Goal: Transaction & Acquisition: Subscribe to service/newsletter

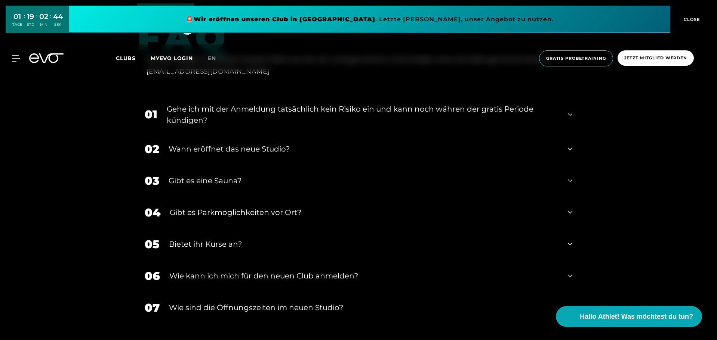
scroll to position [1644, 0]
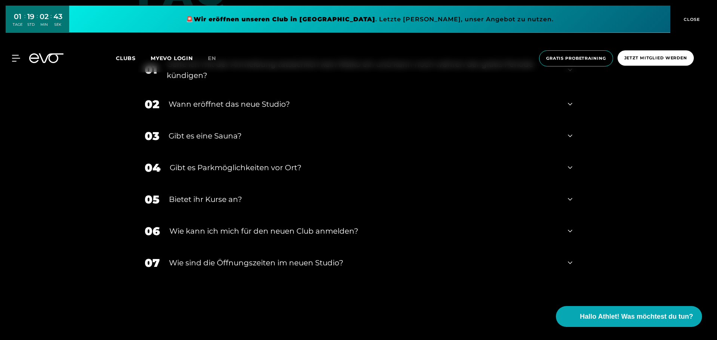
click at [567, 104] on icon at bounding box center [569, 104] width 4 height 9
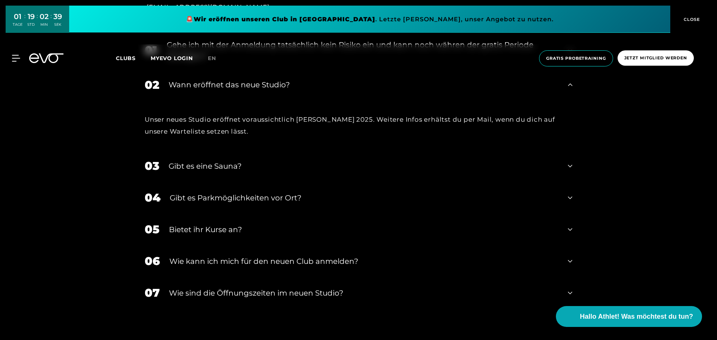
scroll to position [1681, 0]
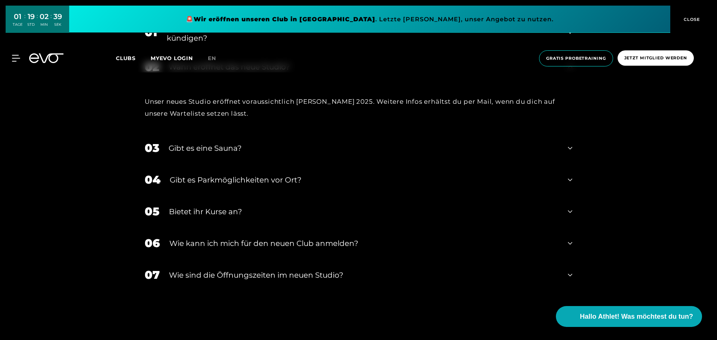
click at [568, 149] on icon at bounding box center [569, 148] width 4 height 9
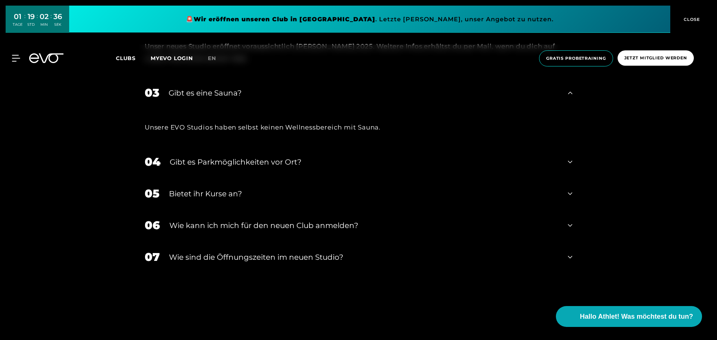
scroll to position [1756, 0]
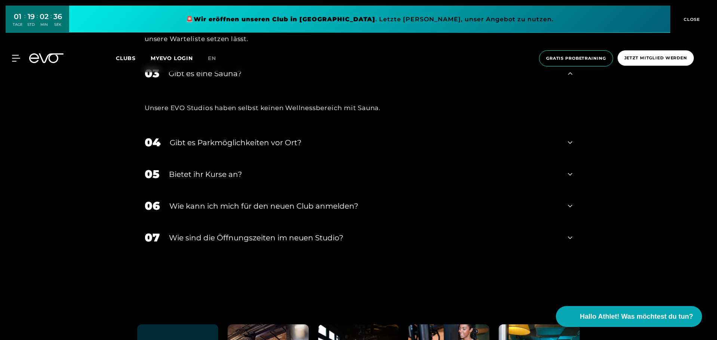
click at [568, 144] on icon at bounding box center [569, 142] width 4 height 9
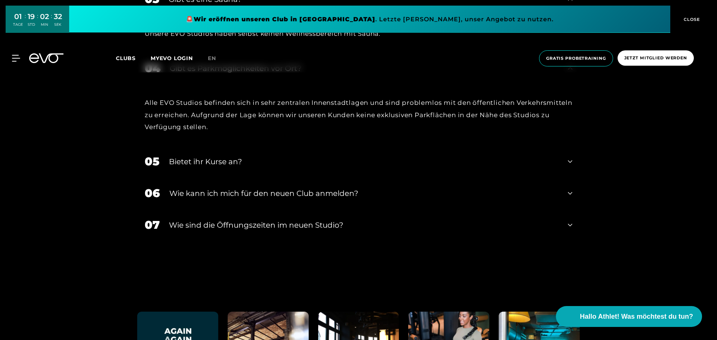
scroll to position [1831, 0]
click at [567, 160] on icon at bounding box center [569, 161] width 4 height 9
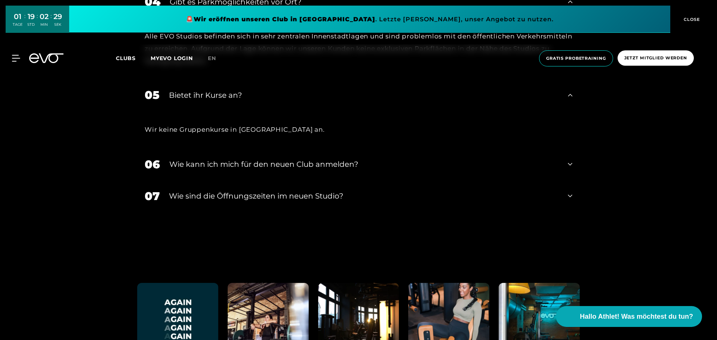
scroll to position [1905, 0]
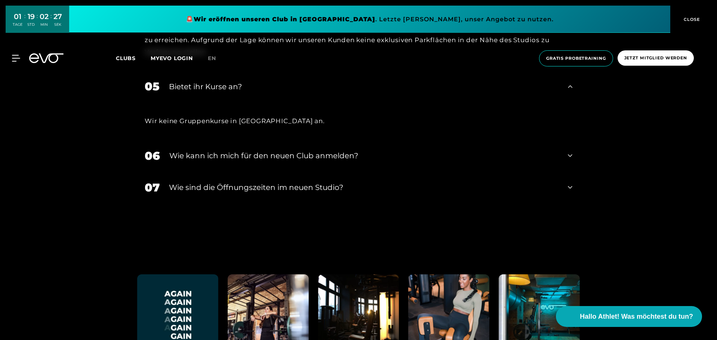
click at [570, 155] on icon at bounding box center [569, 155] width 4 height 9
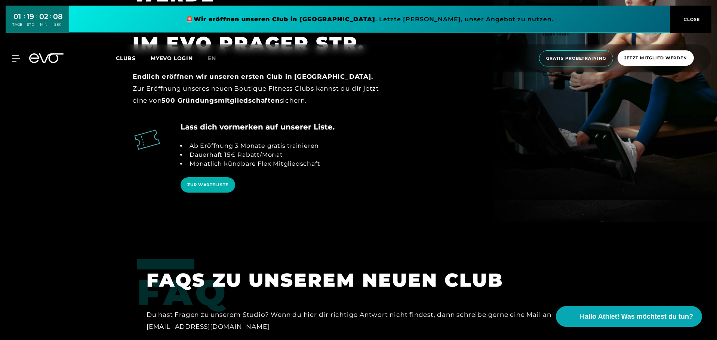
scroll to position [1375, 0]
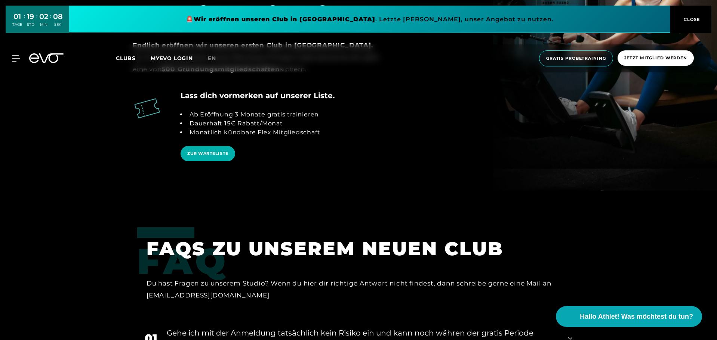
click at [14, 49] on div "MyEVO Login Über EVO Mitgliedschaften Probetraining TAGESPASS EVO Studios [GEOG…" at bounding box center [358, 58] width 714 height 28
click at [121, 59] on span "Clubs" at bounding box center [126, 58] width 20 height 7
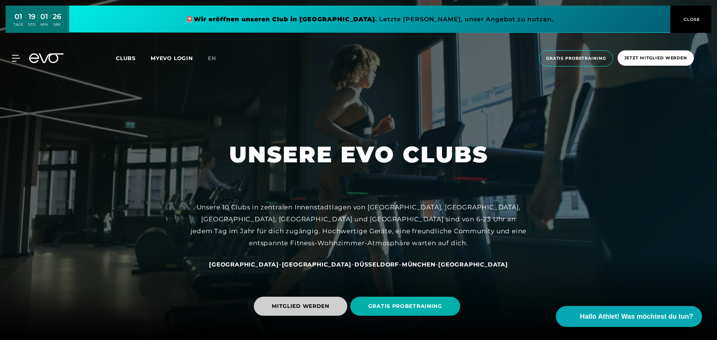
click at [296, 303] on span "MITGLIED WERDEN" at bounding box center [301, 307] width 58 height 8
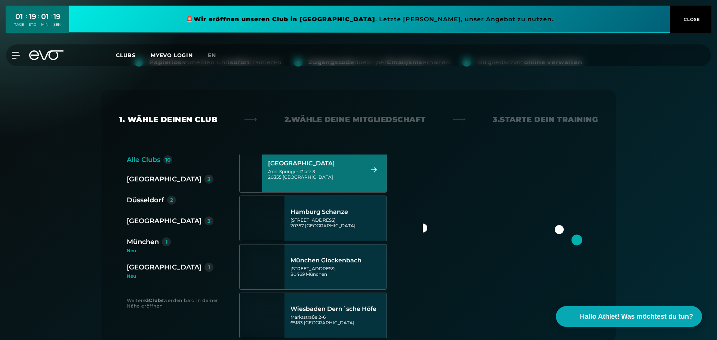
scroll to position [314, 0]
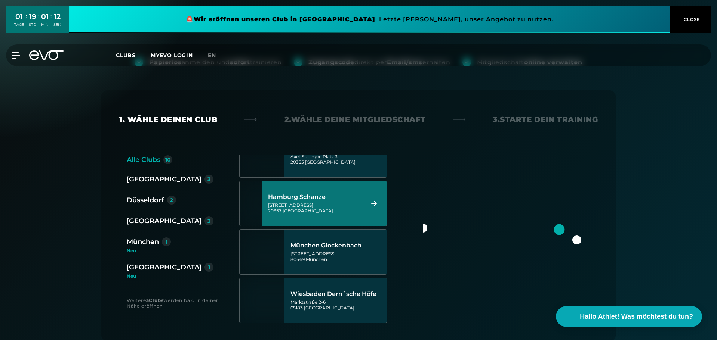
click at [309, 208] on div "[STREET_ADDRESS]" at bounding box center [315, 207] width 94 height 11
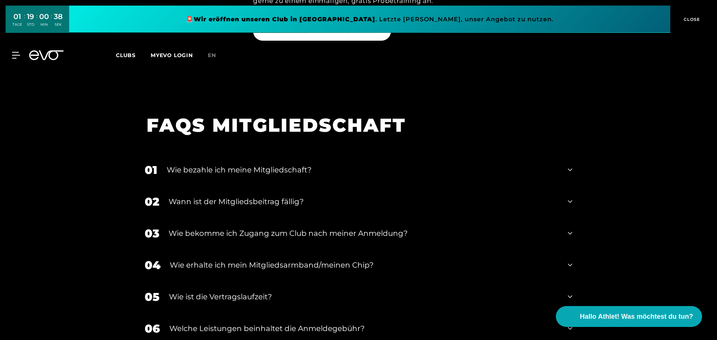
scroll to position [1211, 0]
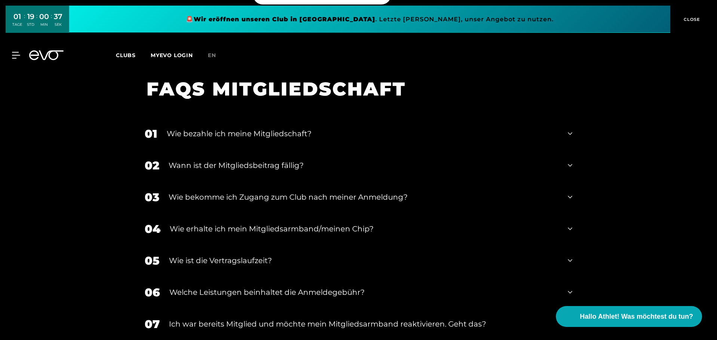
click at [568, 129] on icon at bounding box center [569, 133] width 4 height 9
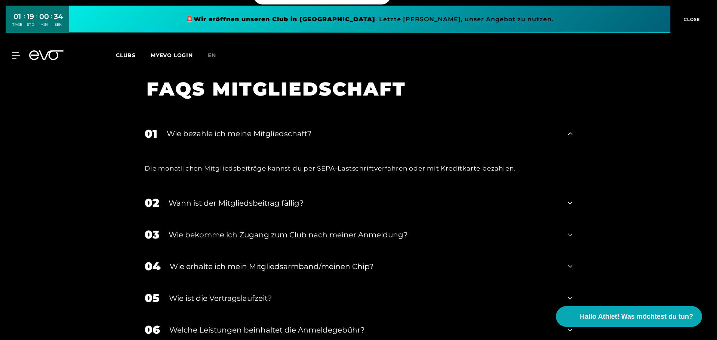
click at [570, 199] on icon at bounding box center [569, 203] width 4 height 9
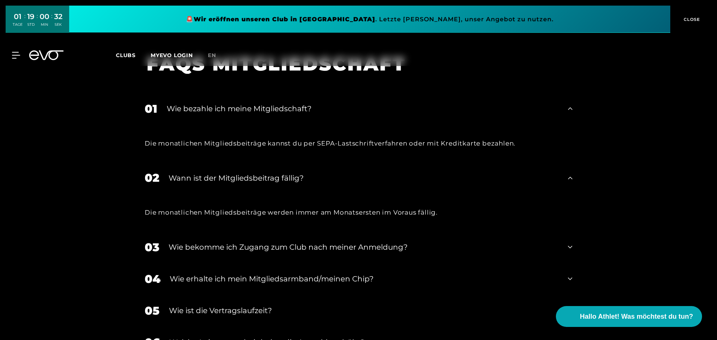
scroll to position [1286, 0]
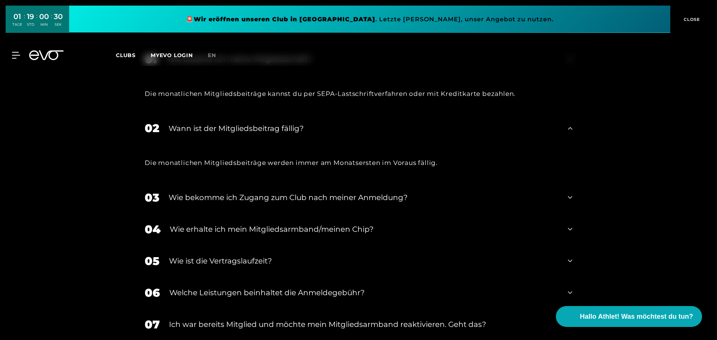
click at [569, 197] on icon at bounding box center [569, 198] width 4 height 3
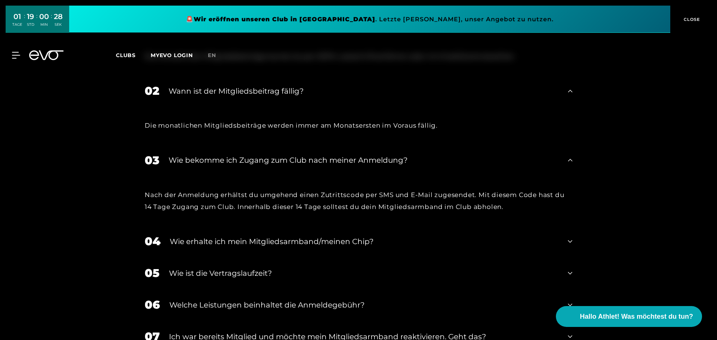
scroll to position [1361, 0]
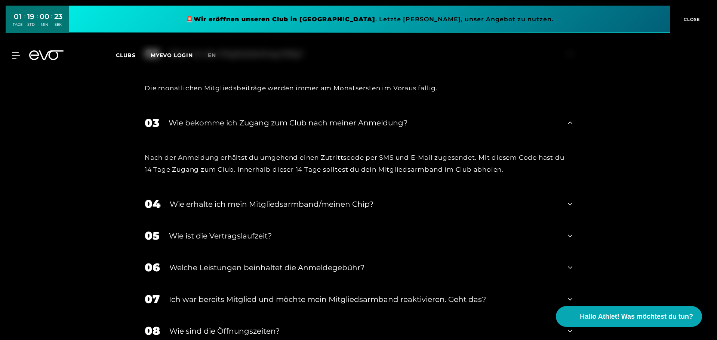
click at [569, 200] on icon at bounding box center [569, 204] width 4 height 9
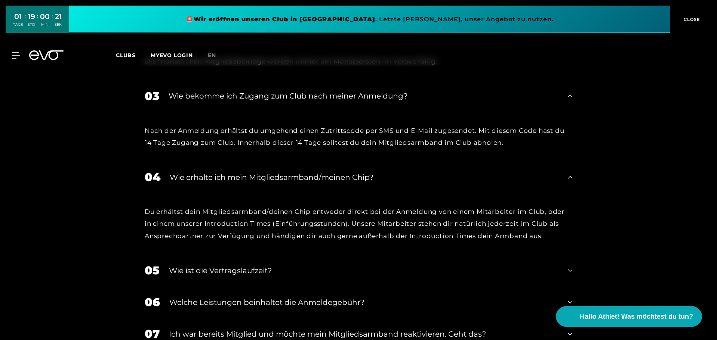
scroll to position [1435, 0]
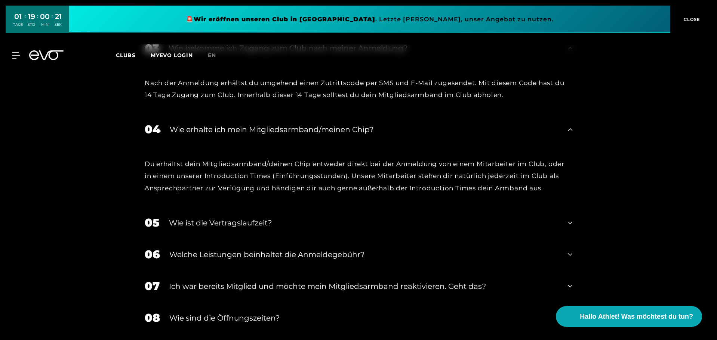
click at [568, 219] on icon at bounding box center [569, 223] width 4 height 9
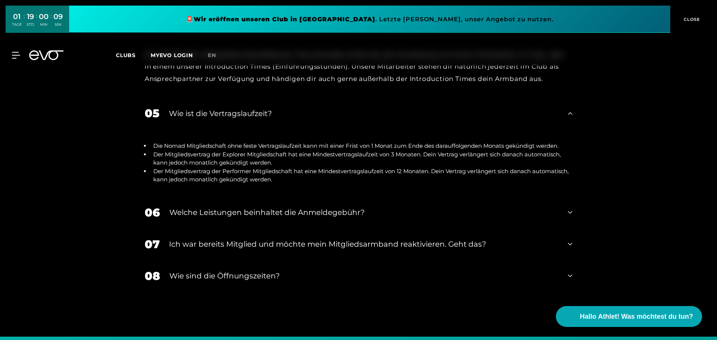
scroll to position [1547, 0]
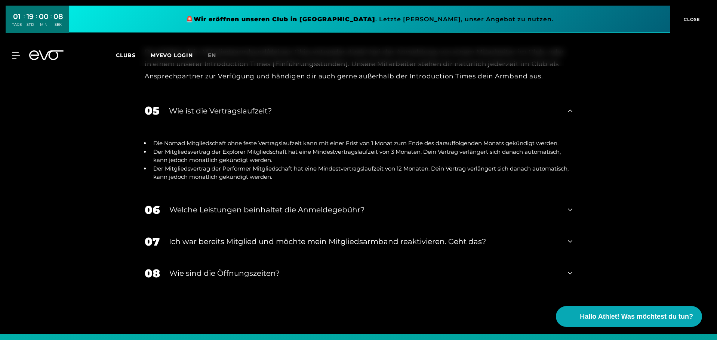
click at [568, 205] on icon at bounding box center [569, 209] width 4 height 9
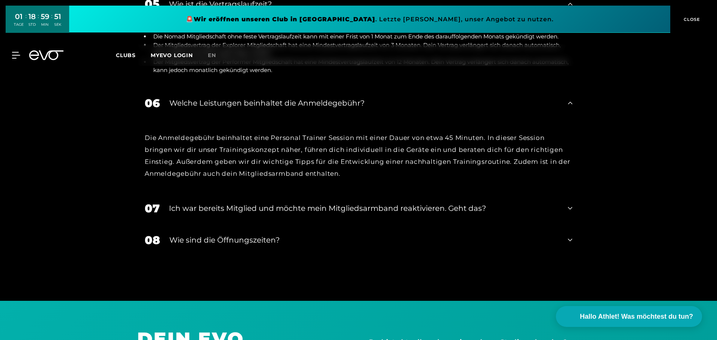
scroll to position [1659, 0]
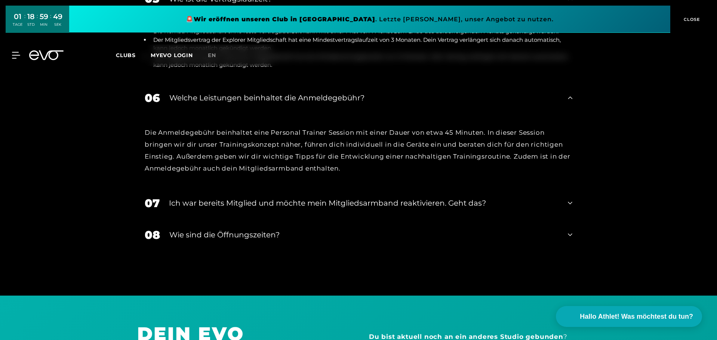
click at [565, 191] on div "07 Ich war bereits Mitglied und möchte mein Mitgliedsarmband reaktivieren. Geht…" at bounding box center [358, 204] width 442 height 32
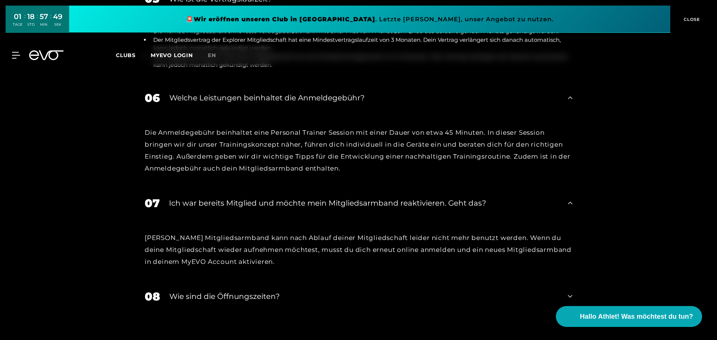
click at [571, 292] on icon at bounding box center [569, 296] width 4 height 9
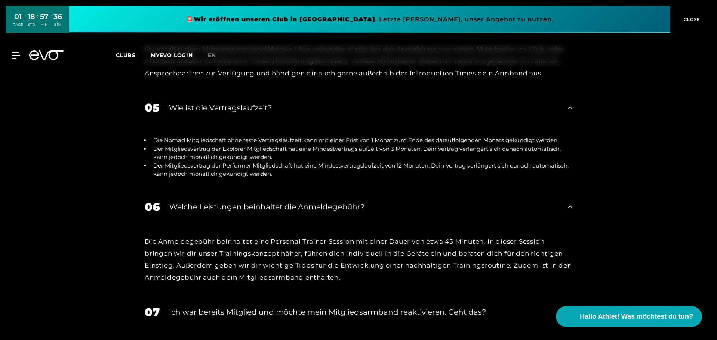
scroll to position [1390, 0]
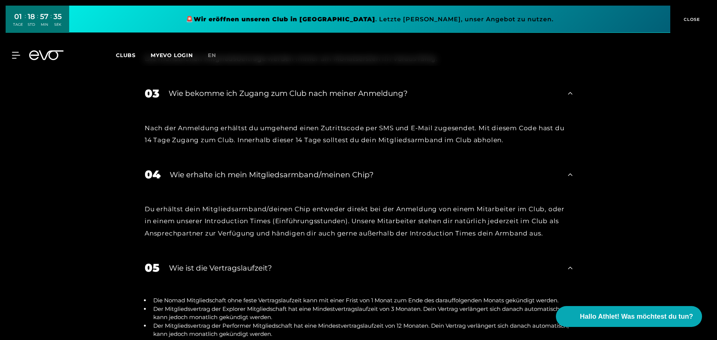
click at [693, 20] on span "CLOSE" at bounding box center [690, 19] width 18 height 7
